Goal: Information Seeking & Learning: Stay updated

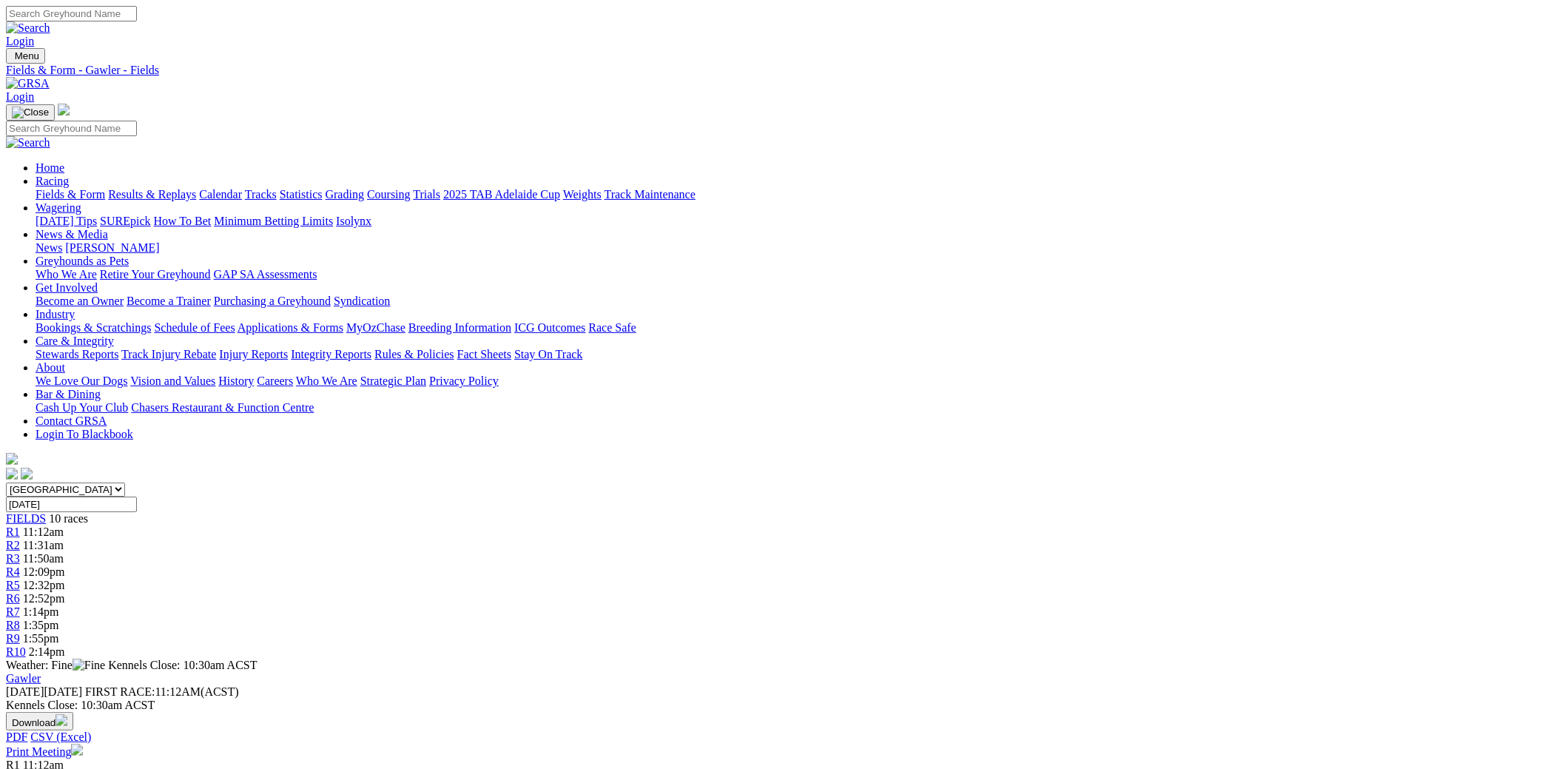
drag, startPoint x: 108, startPoint y: 5, endPoint x: 92, endPoint y: 16, distance: 19.4
click at [108, 6] on div "Login" at bounding box center [784, 27] width 1556 height 42
click at [411, 188] on link "Coursing" at bounding box center [388, 194] width 43 height 13
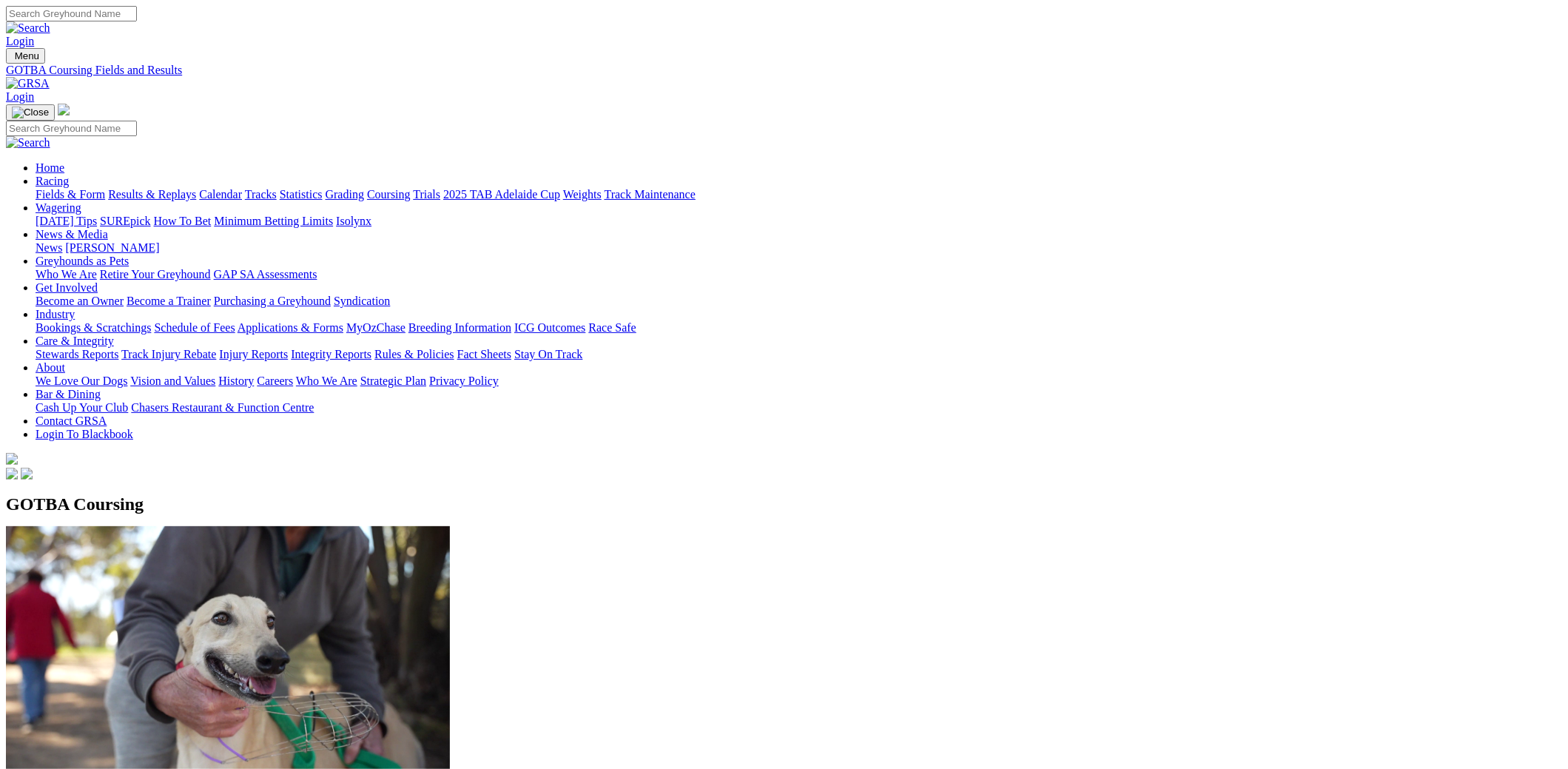
click at [69, 175] on link "Racing" at bounding box center [52, 181] width 33 height 13
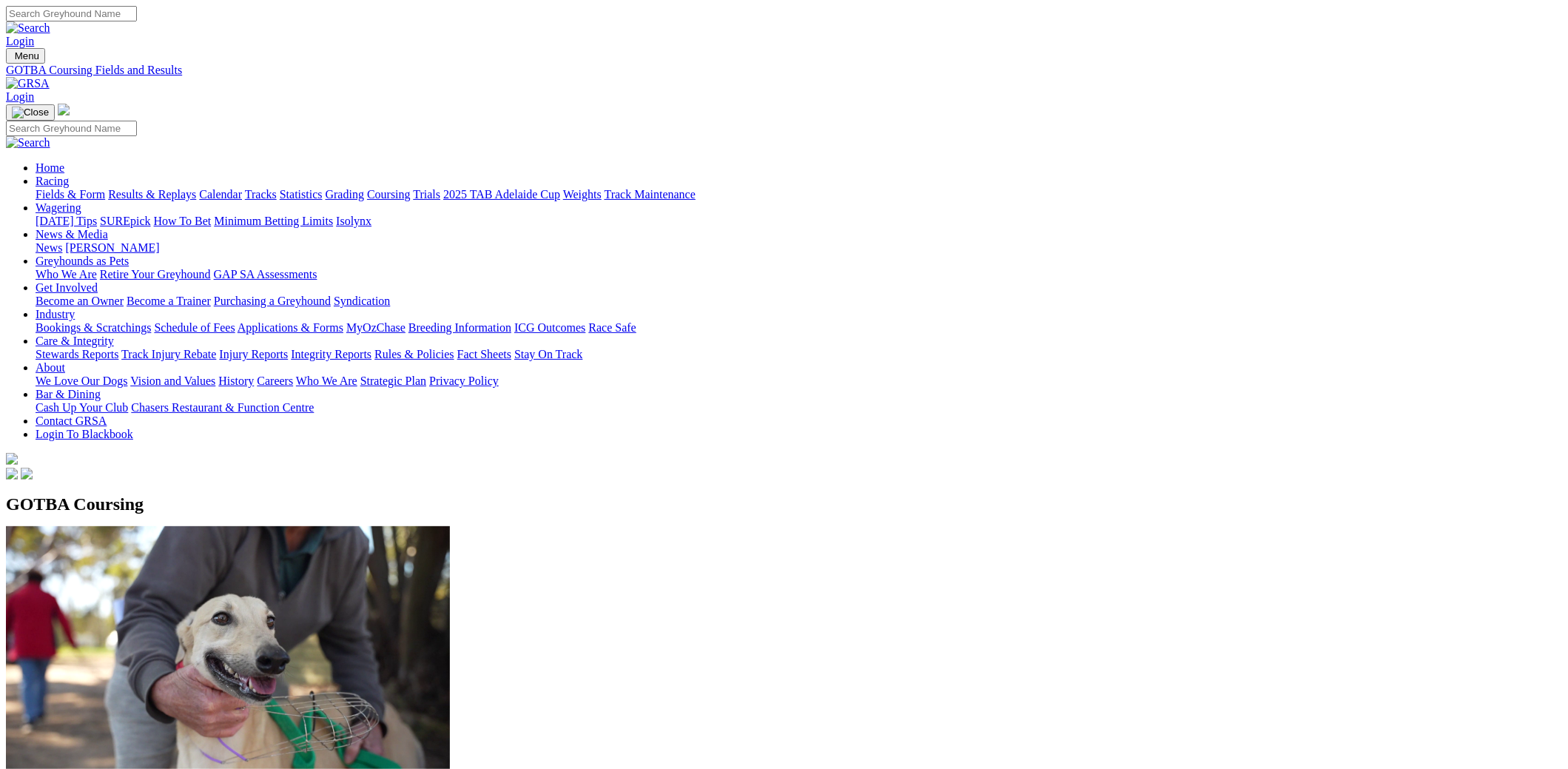
click at [81, 201] on link "Wagering" at bounding box center [59, 208] width 46 height 13
click at [196, 188] on link "Results & Replays" at bounding box center [152, 194] width 88 height 13
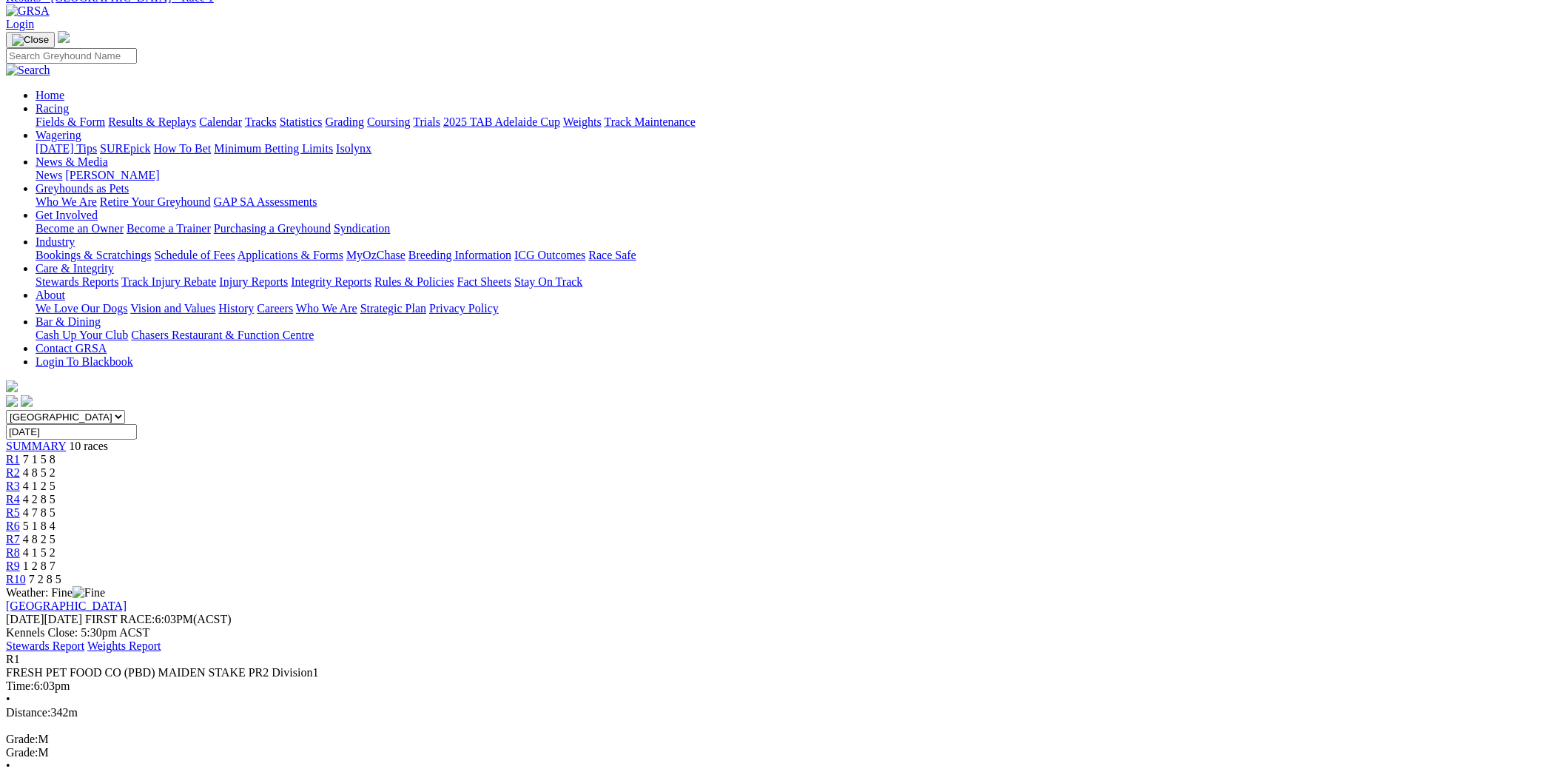
scroll to position [74, 0]
click at [544, 465] on div "R2 4 8 5 2" at bounding box center [784, 472] width 1556 height 13
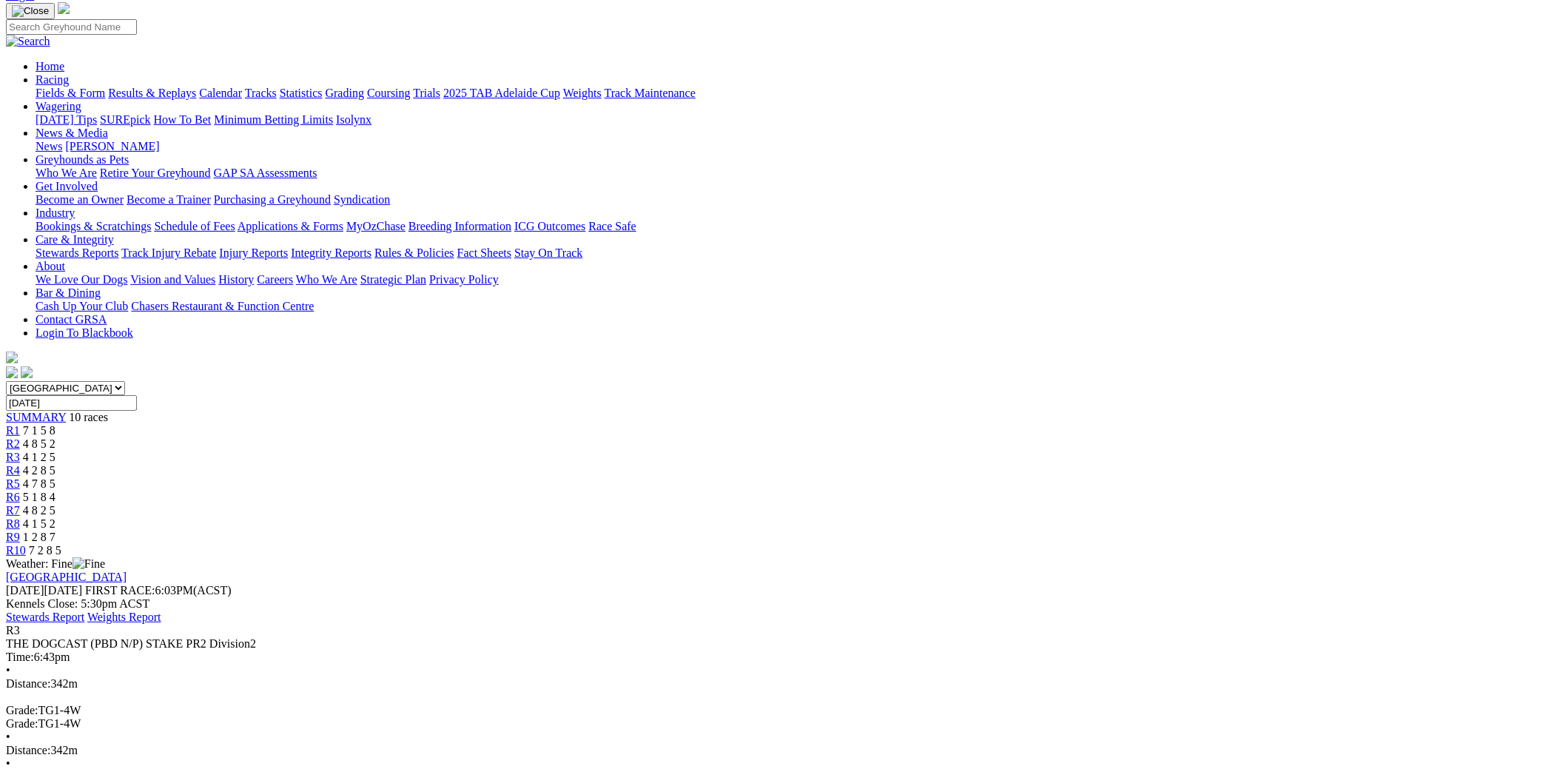
scroll to position [109, 0]
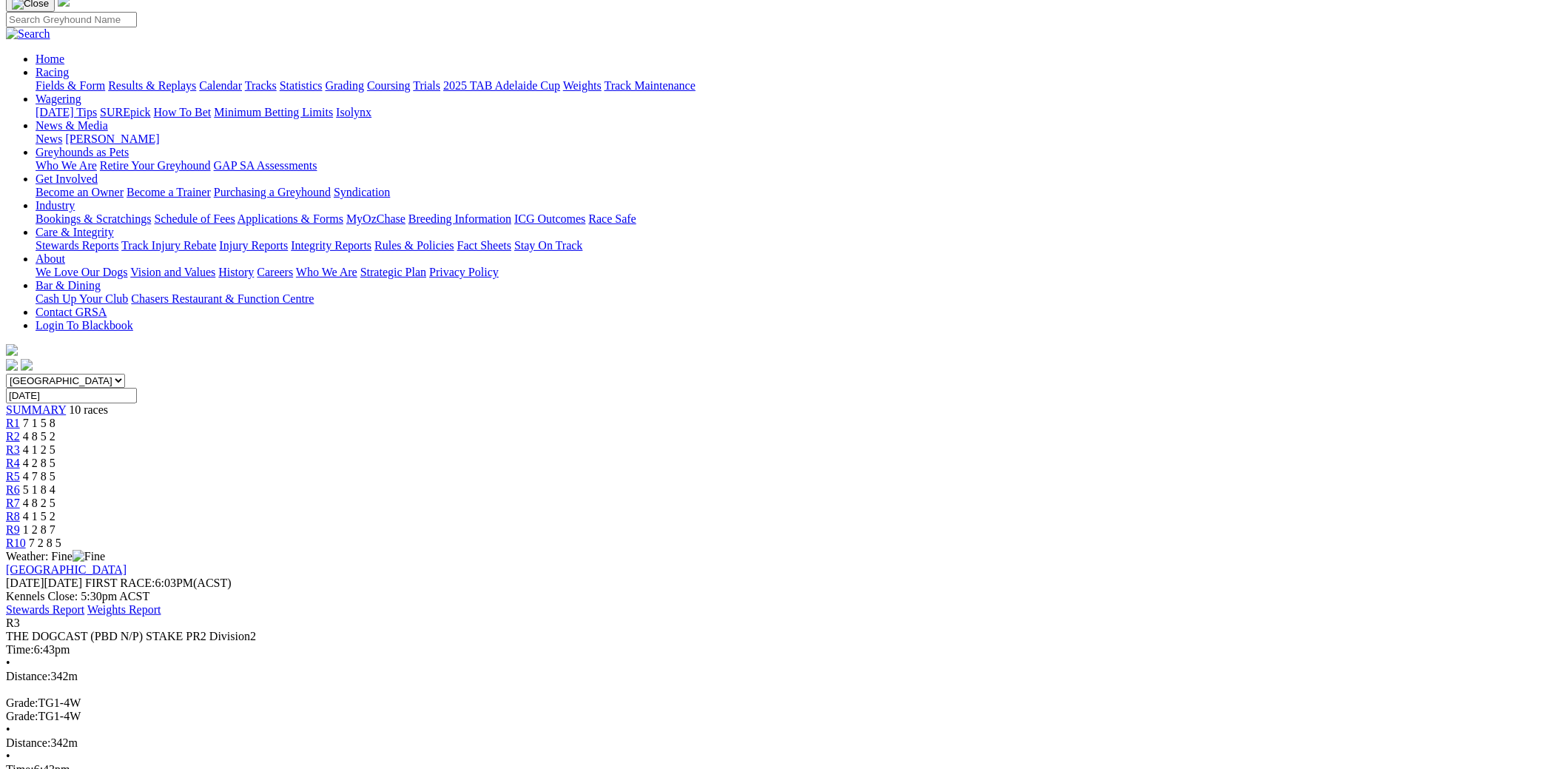
click at [55, 456] on span "4 2 8 5" at bounding box center [39, 463] width 32 height 13
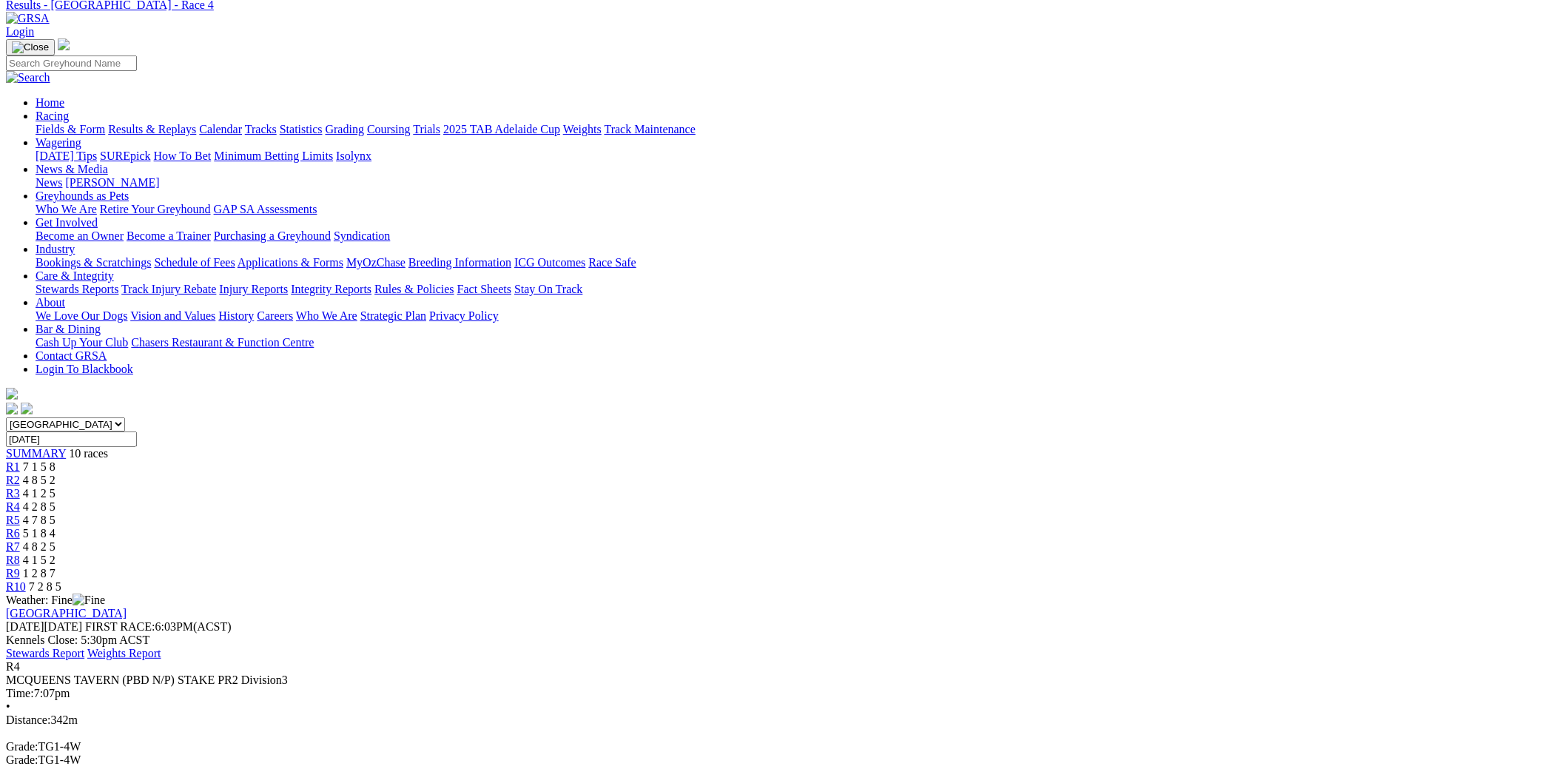
scroll to position [147, 0]
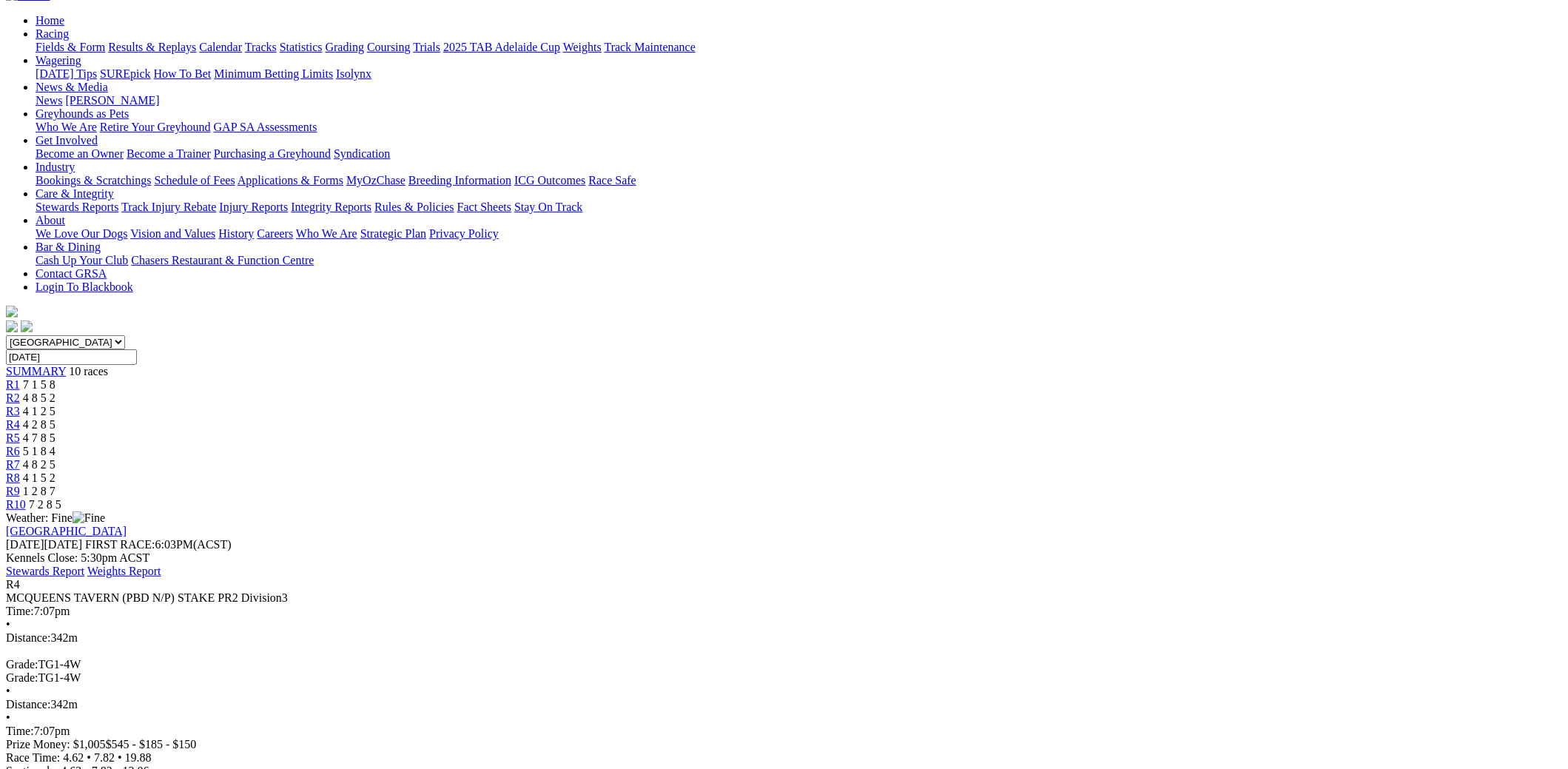
click at [799, 431] on div "R5 4 7 8 5" at bounding box center [784, 438] width 1556 height 13
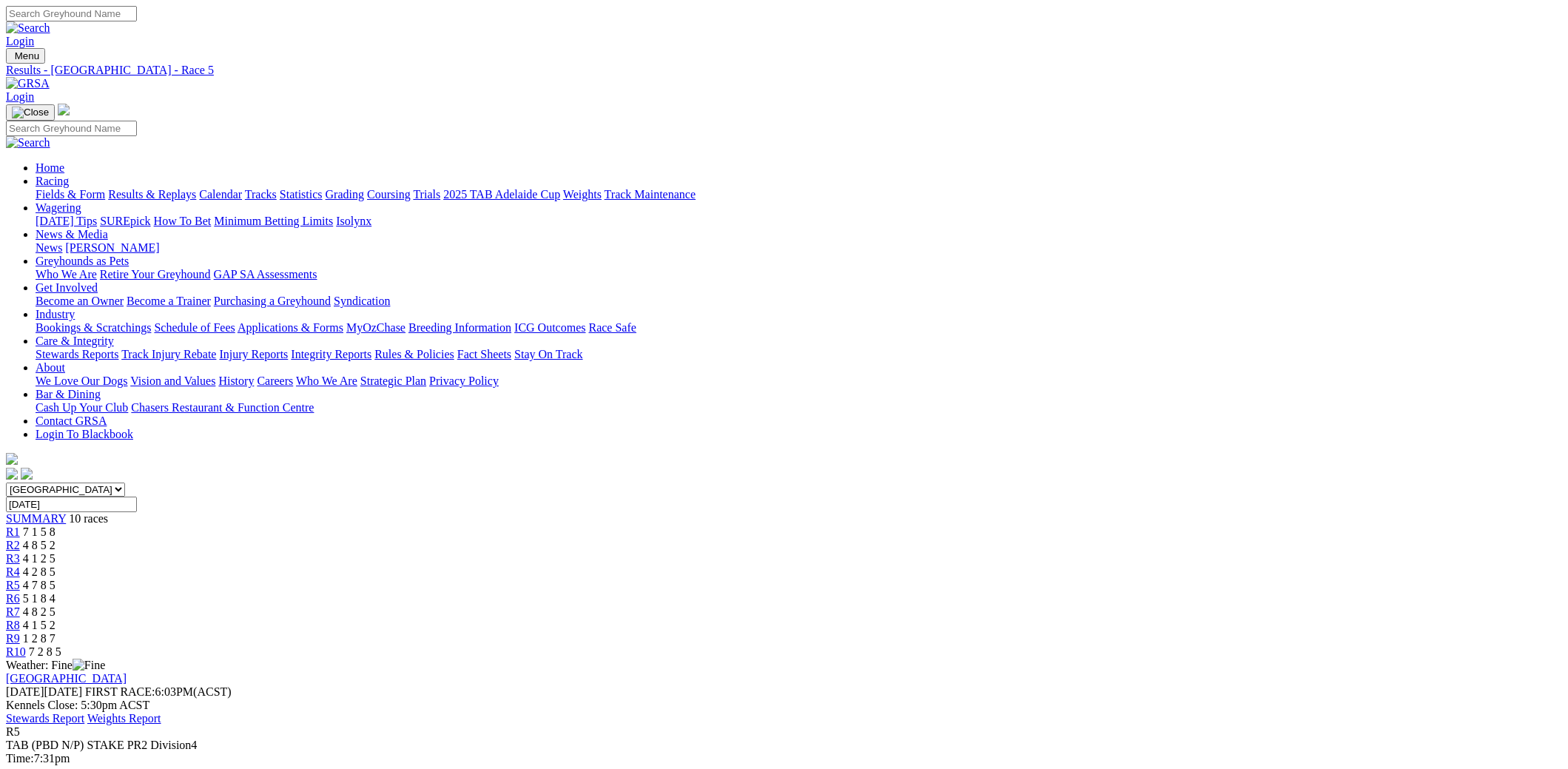
scroll to position [147, 0]
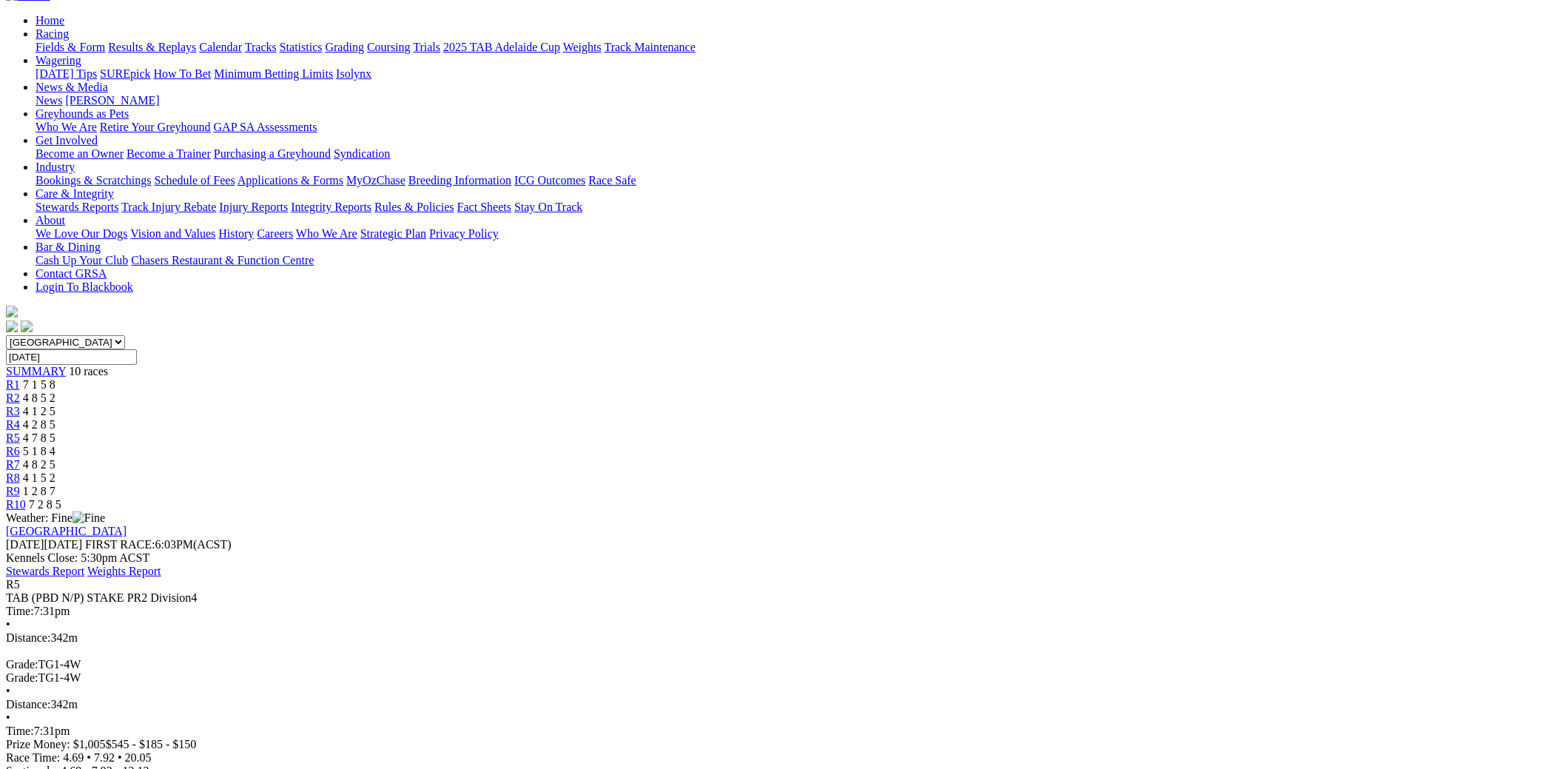
click at [20, 445] on link "R6" at bounding box center [12, 452] width 14 height 13
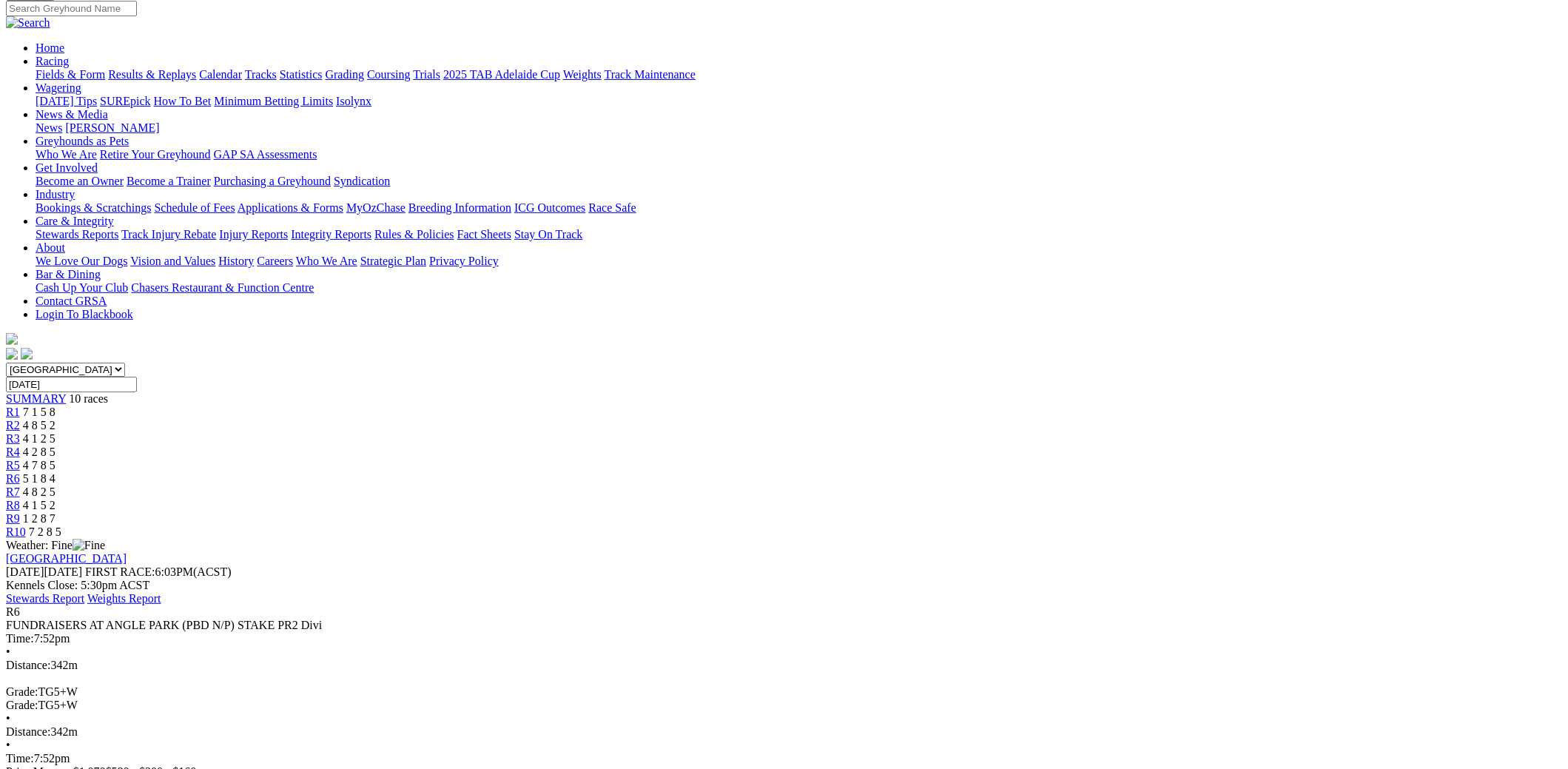
scroll to position [147, 0]
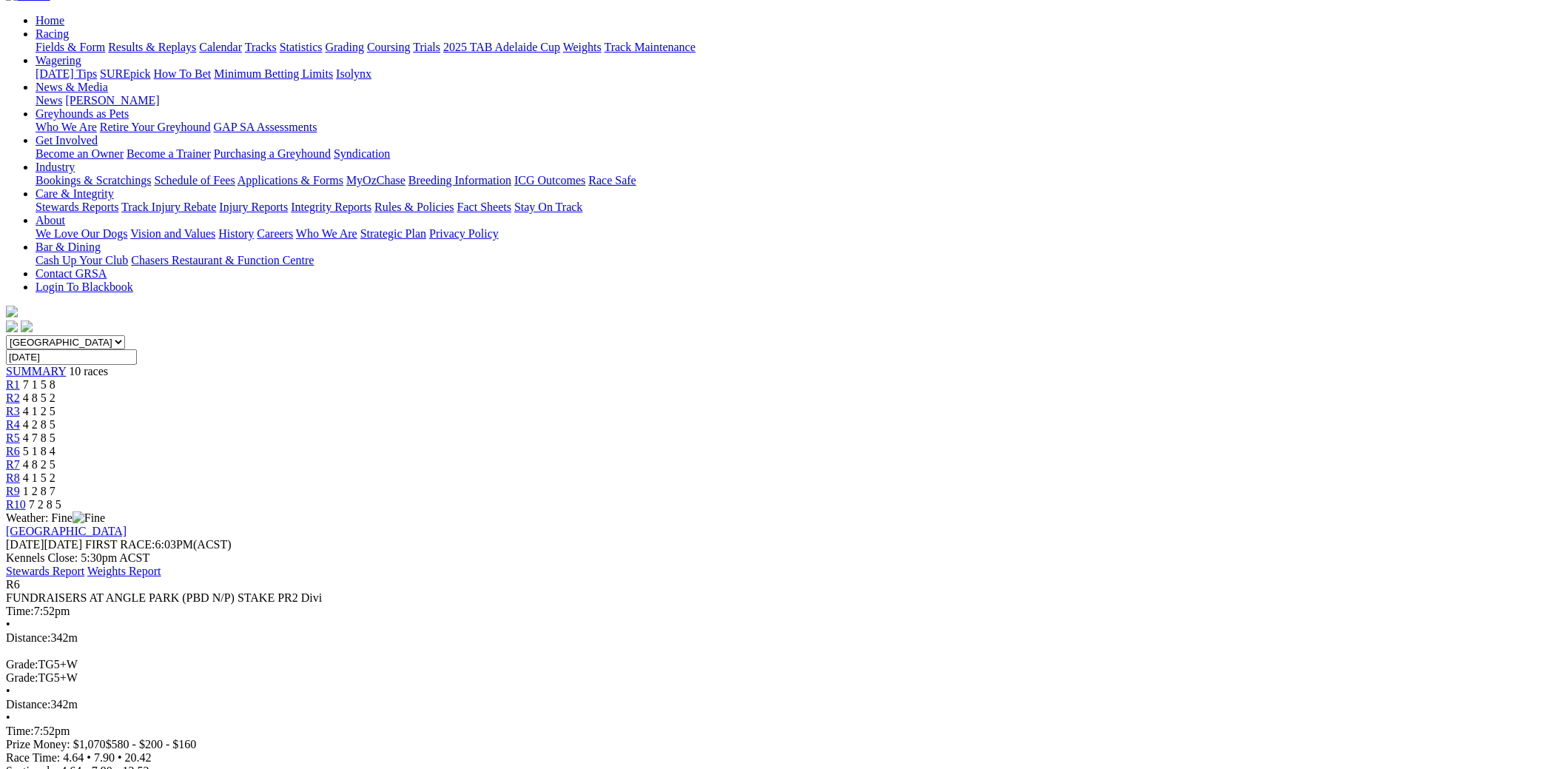
click at [952, 458] on div "R7 4 8 2 5" at bounding box center [784, 465] width 1556 height 13
click at [55, 471] on span "4 1 5 2" at bounding box center [39, 477] width 32 height 13
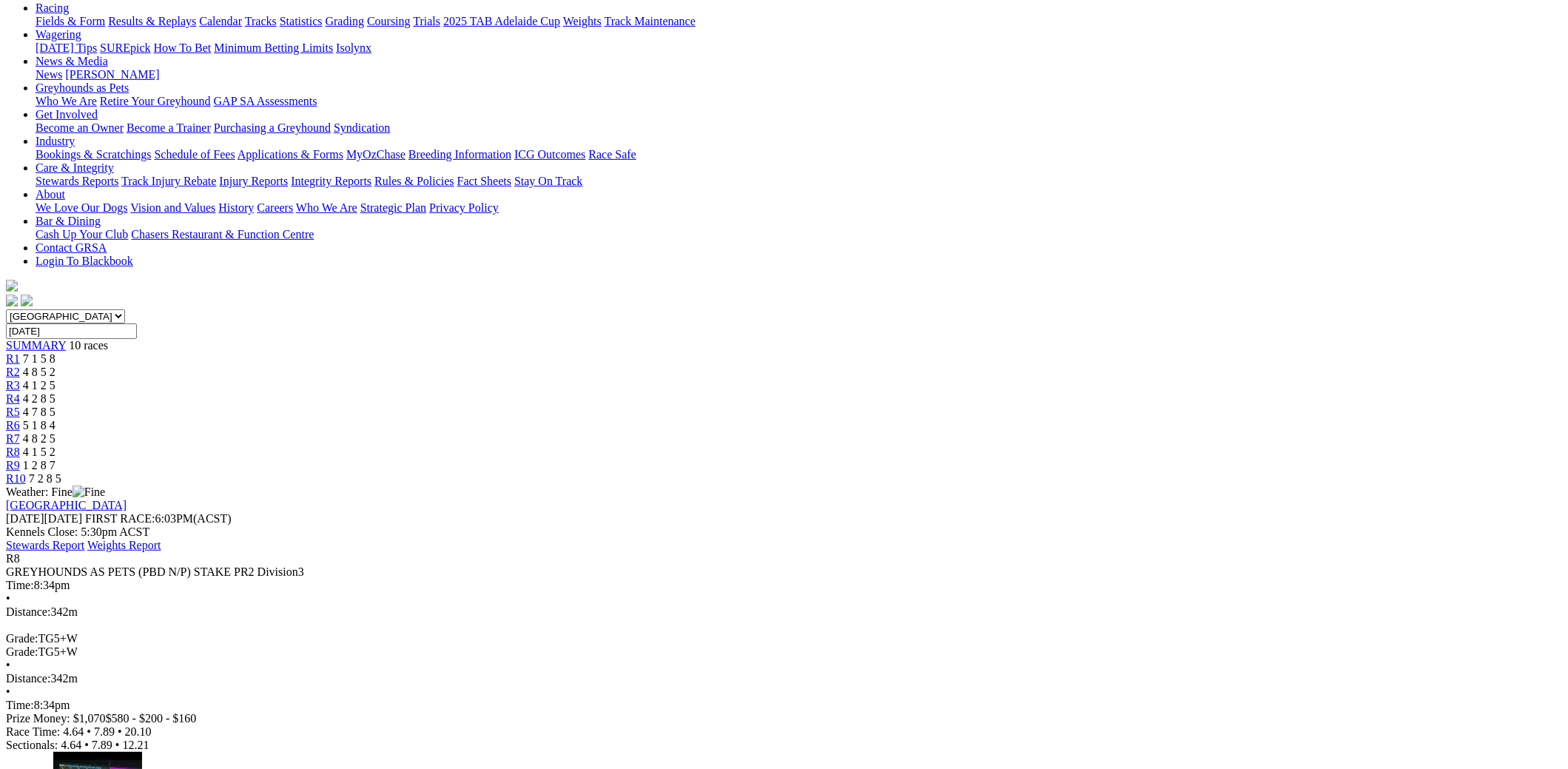
scroll to position [183, 0]
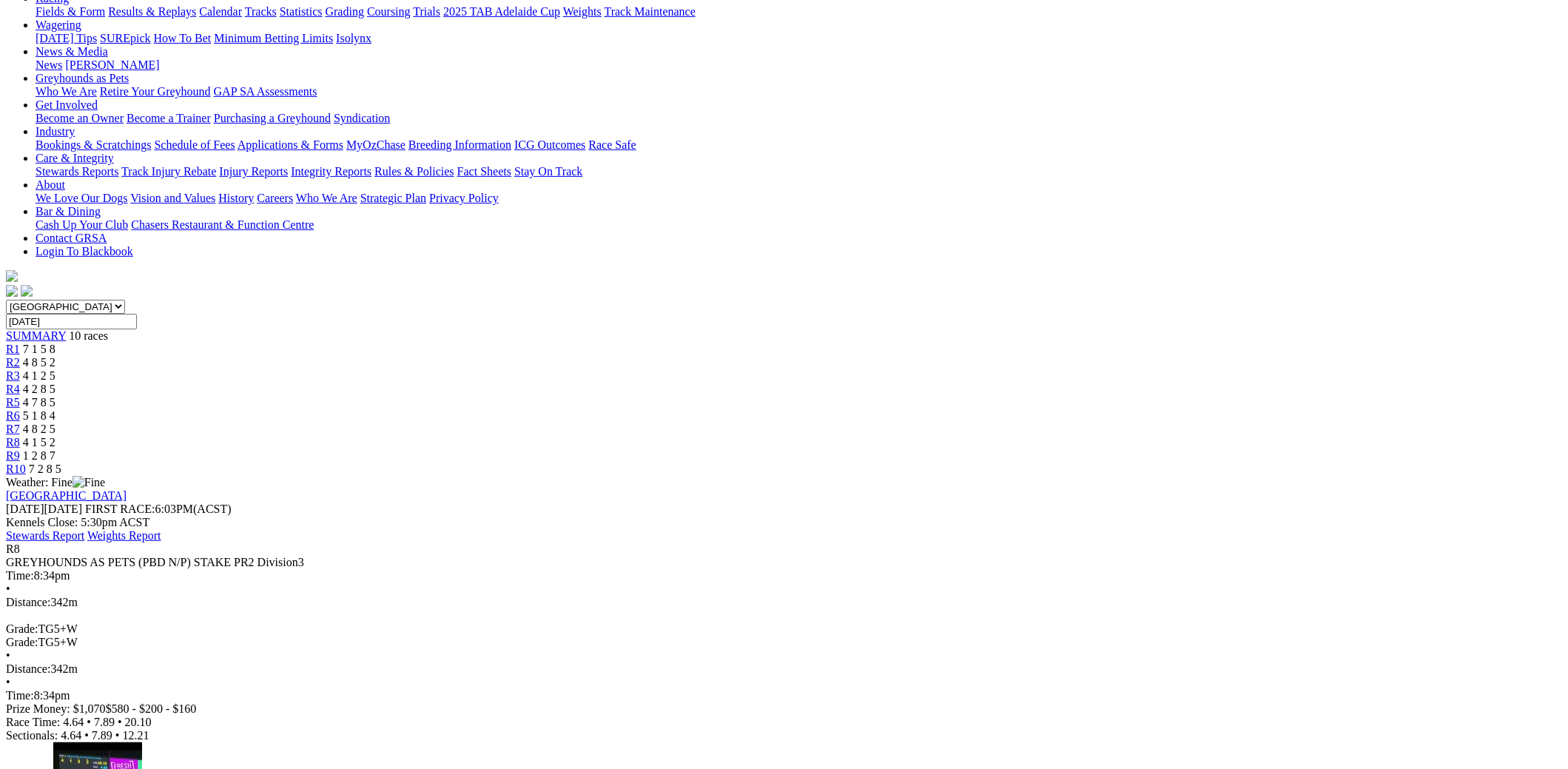
click at [55, 449] on span "1 2 8 7" at bounding box center [39, 455] width 32 height 13
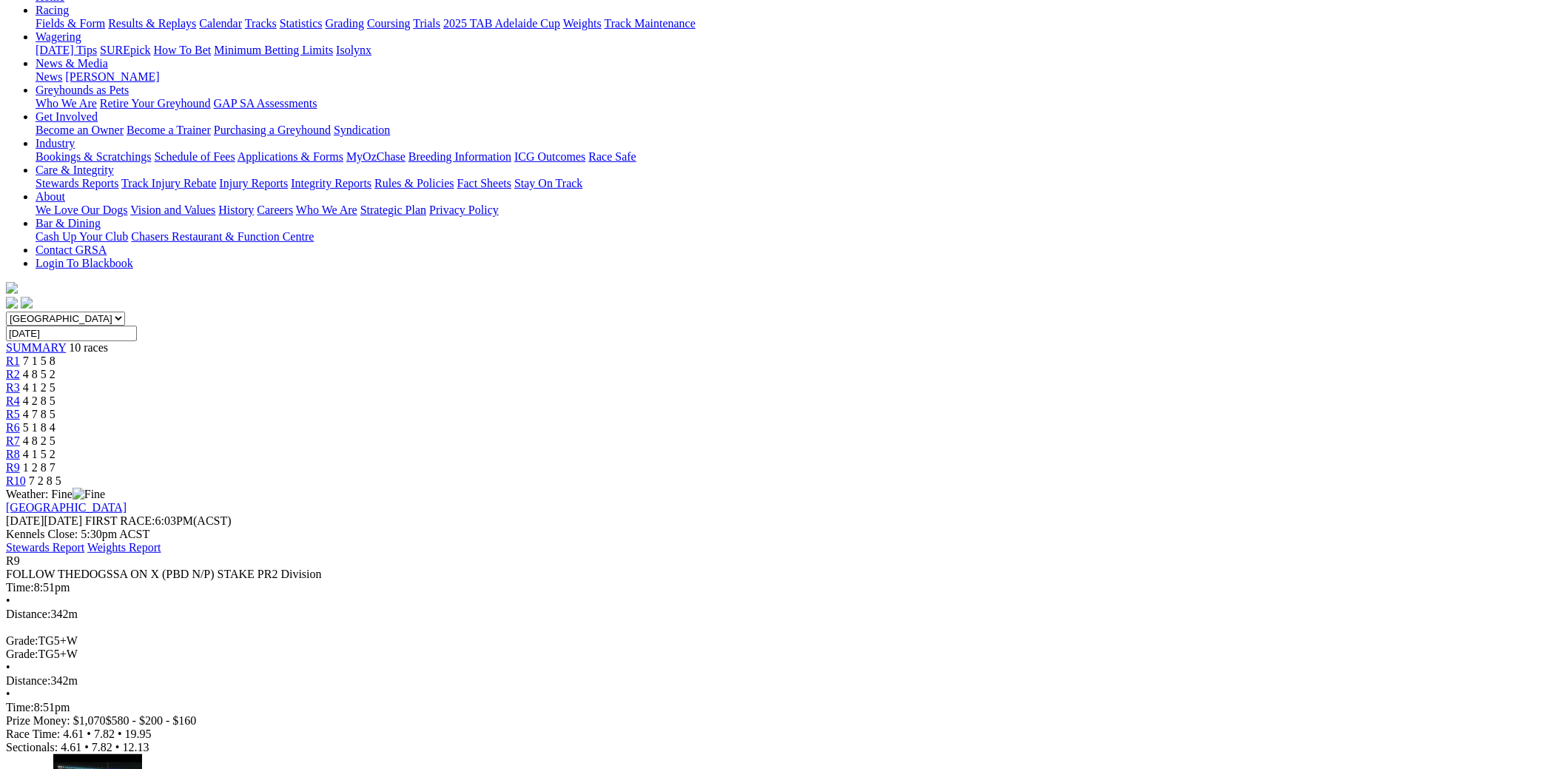
scroll to position [184, 0]
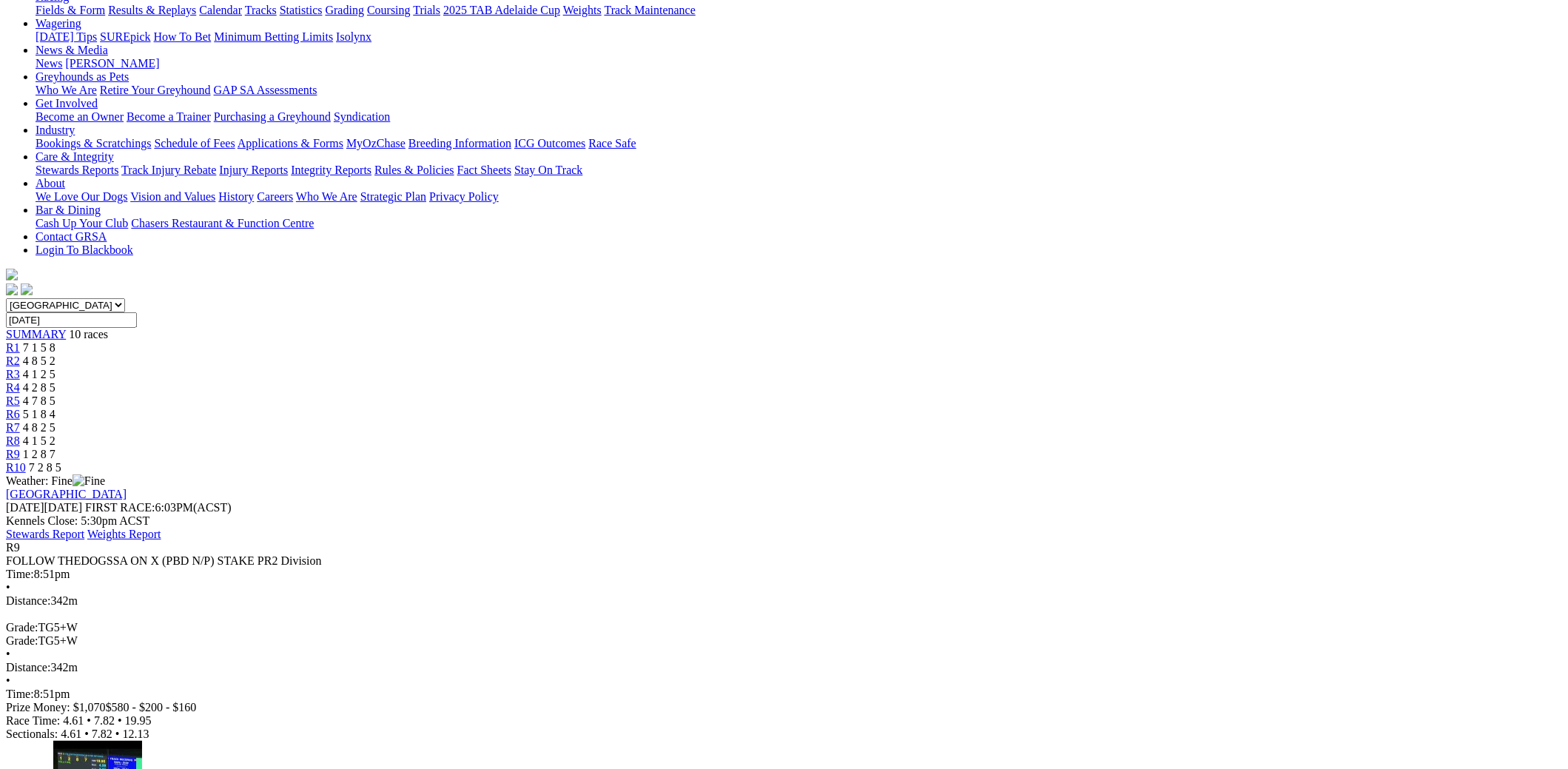
click at [26, 461] on link "R10" at bounding box center [16, 467] width 20 height 13
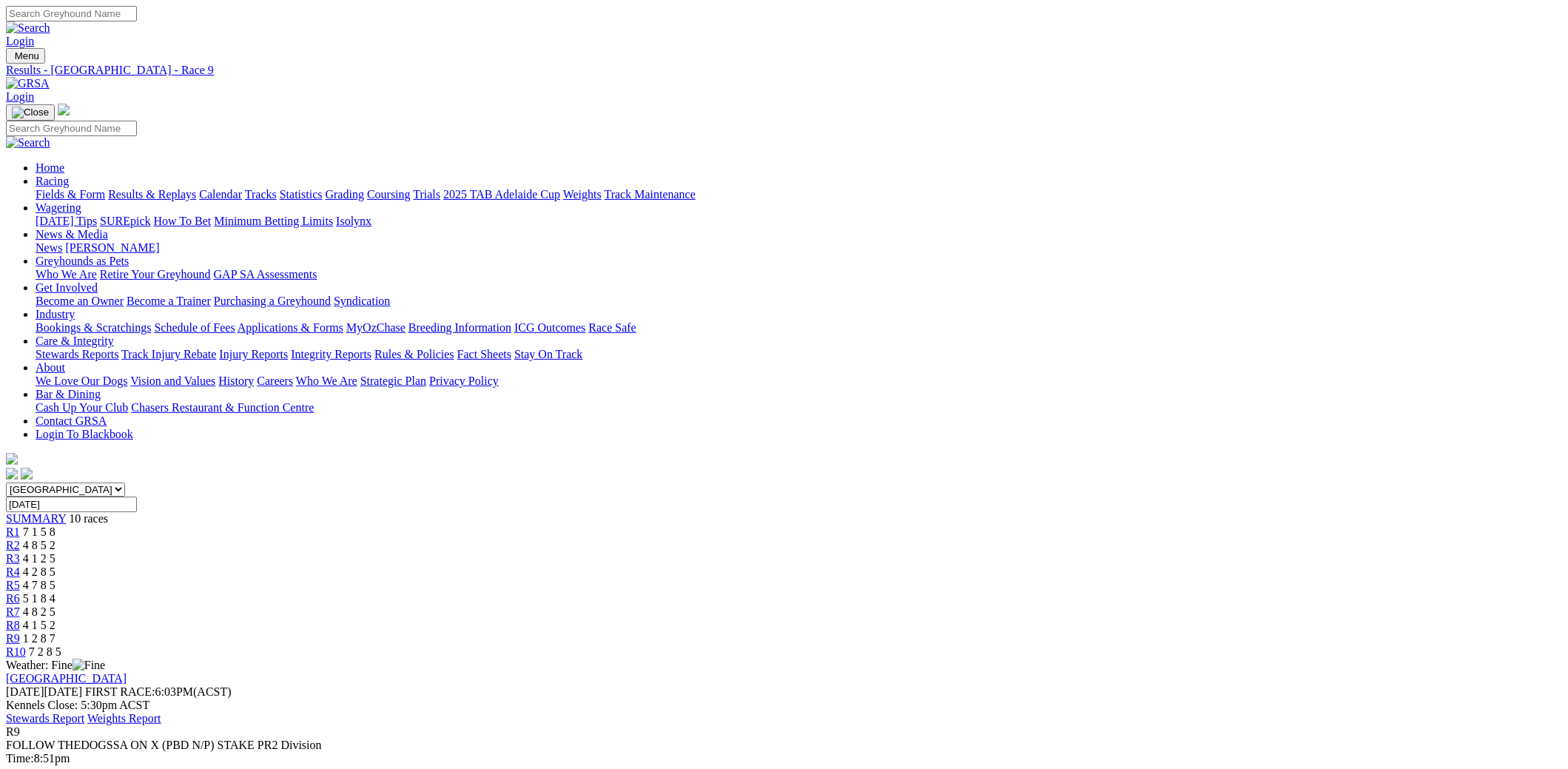
drag, startPoint x: 0, startPoint y: 0, endPoint x: 393, endPoint y: 108, distance: 407.6
click at [196, 188] on link "Results & Replays" at bounding box center [152, 194] width 88 height 13
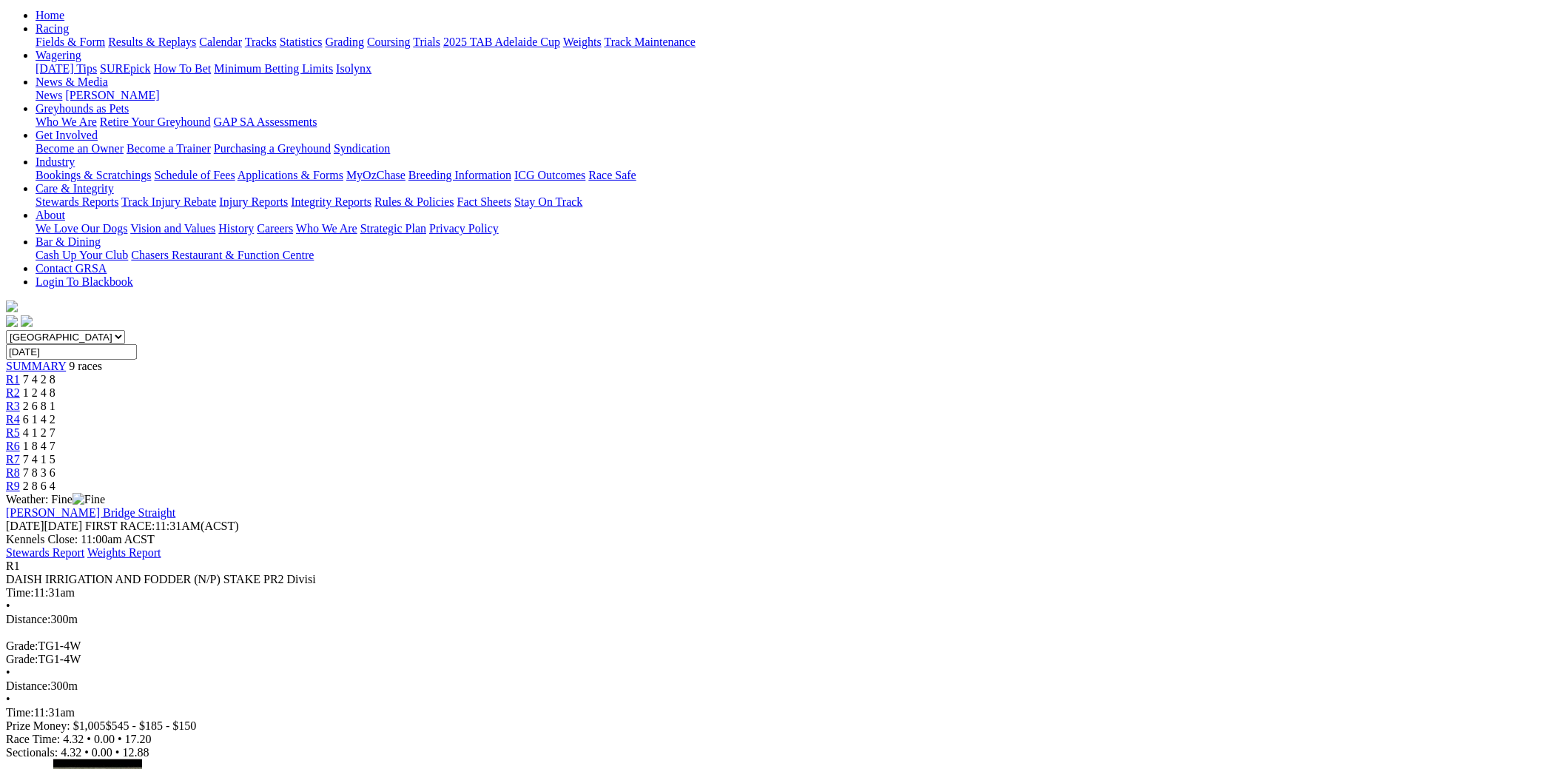
scroll to position [74, 0]
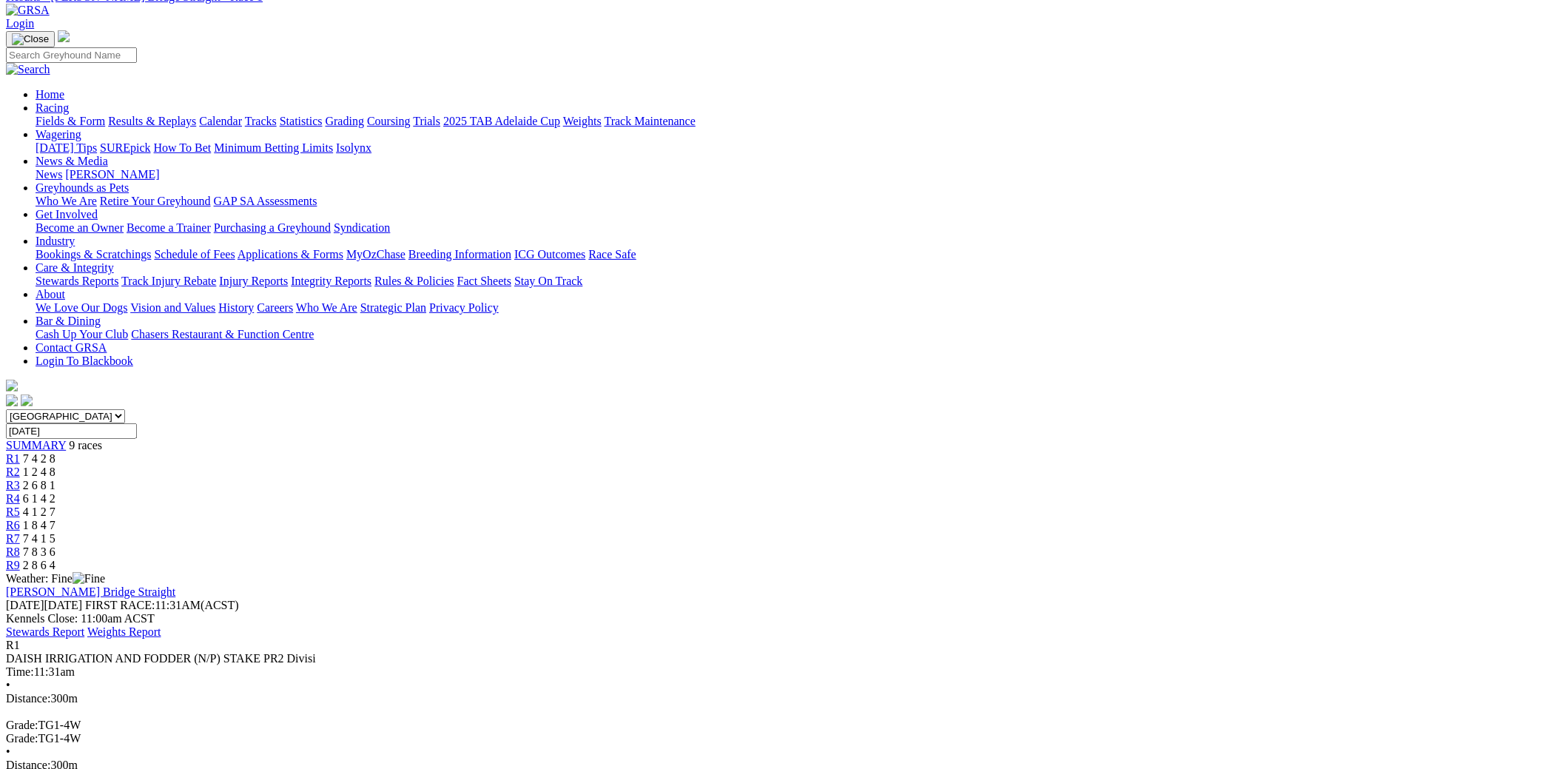
click at [55, 479] on span "2 6 8 1" at bounding box center [39, 486] width 32 height 13
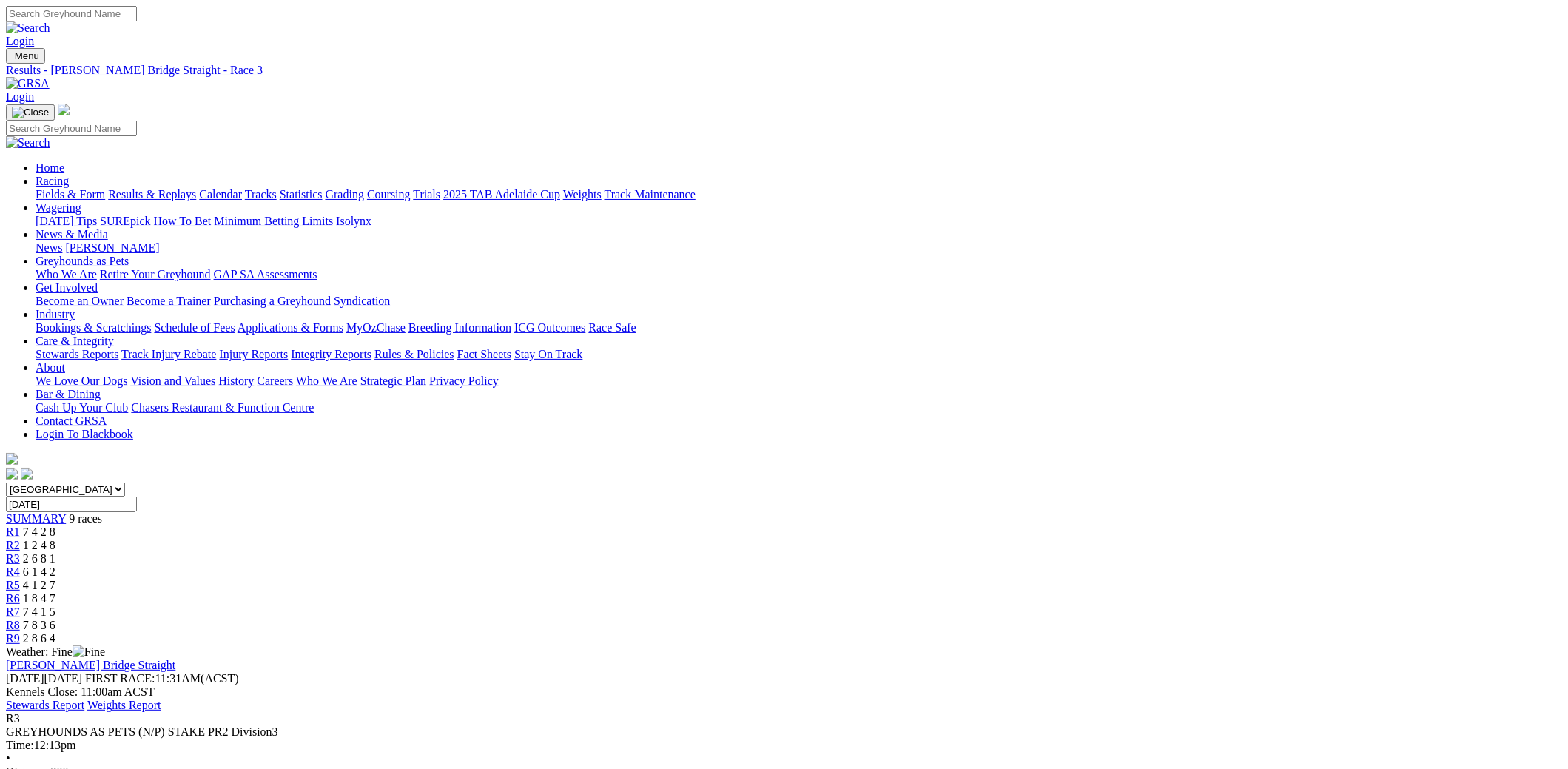
click at [20, 566] on link "R4" at bounding box center [12, 572] width 14 height 13
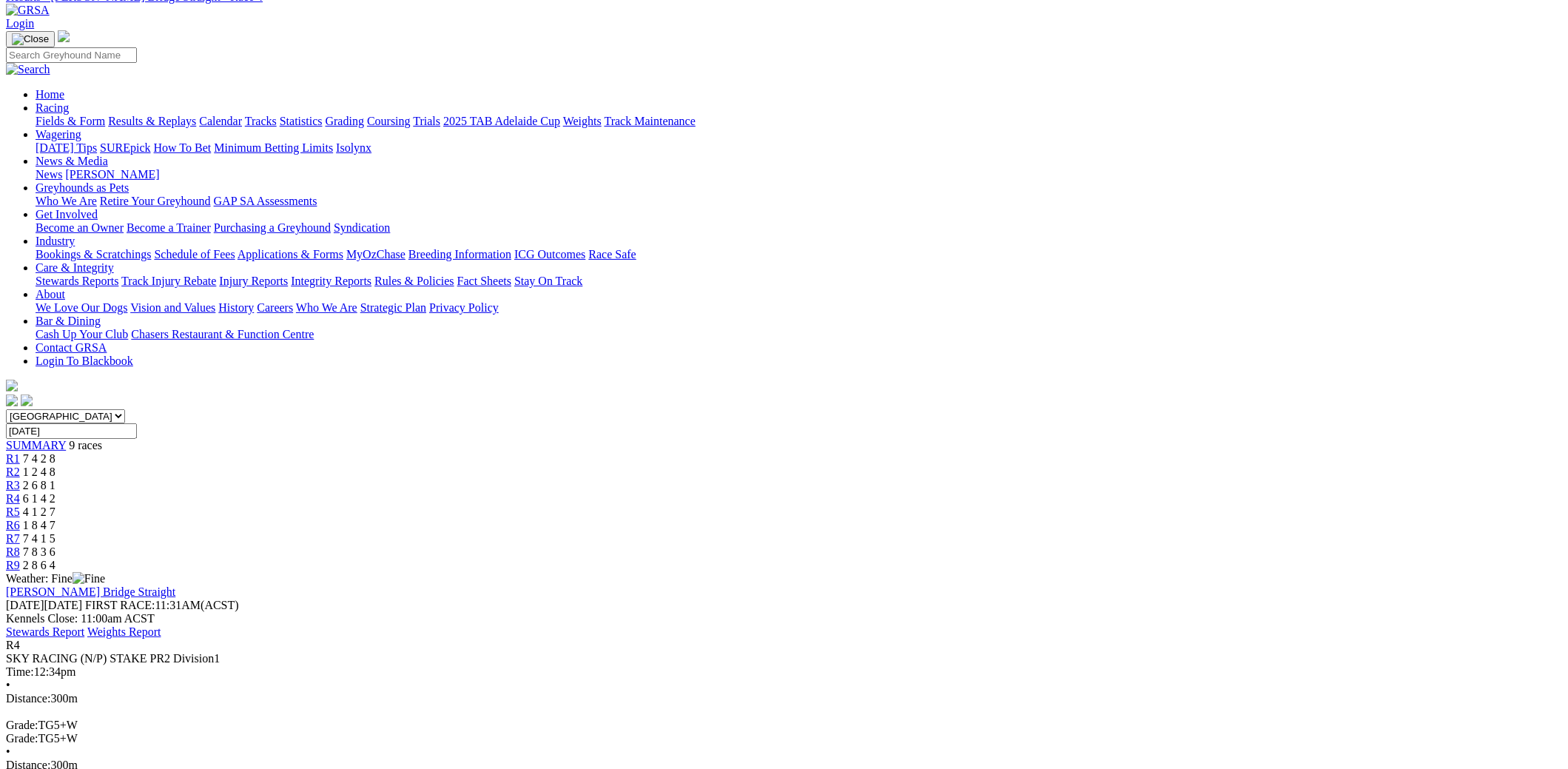
click at [55, 506] on span "4 1 2 7" at bounding box center [39, 512] width 32 height 13
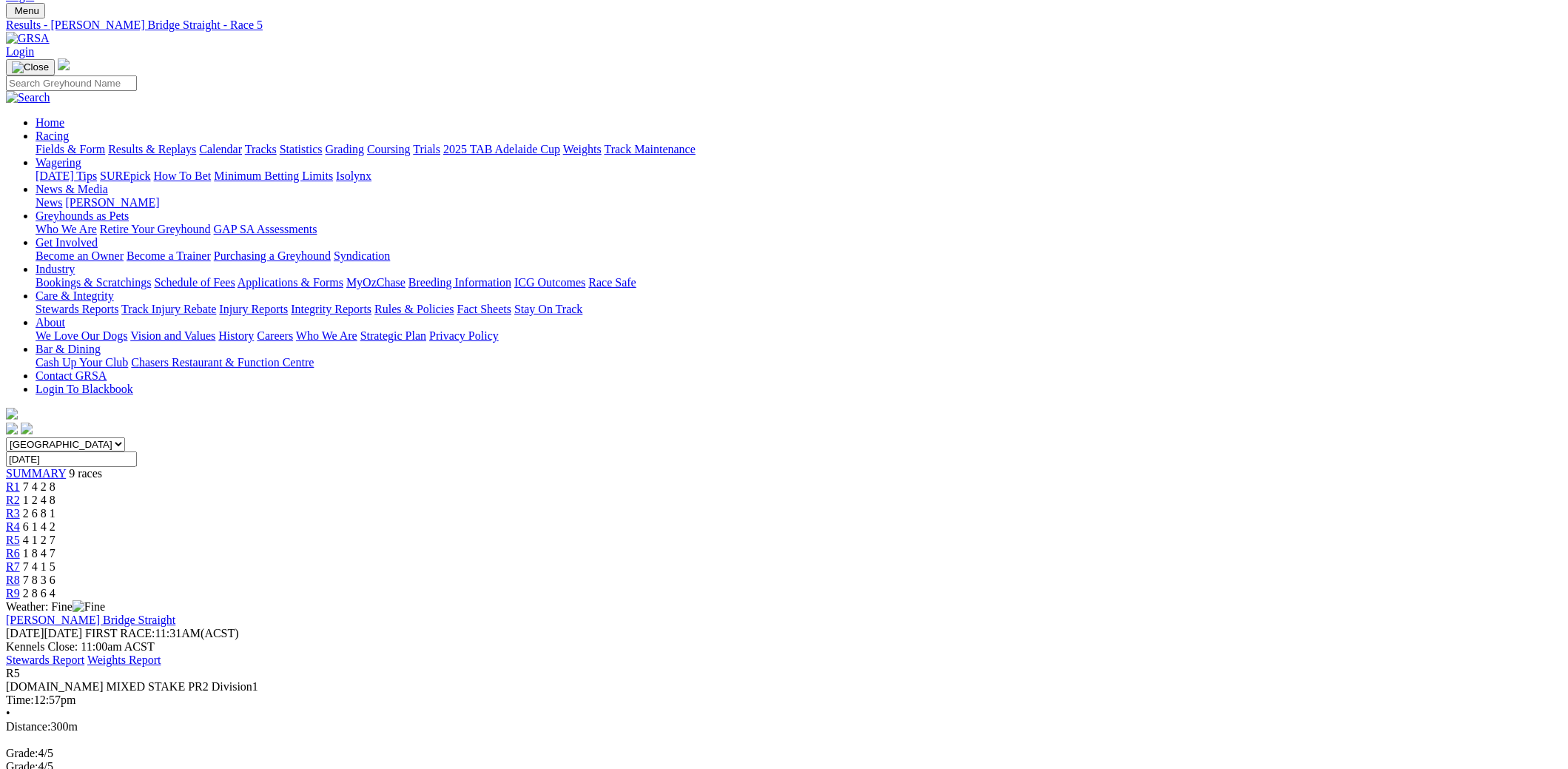
scroll to position [74, 0]
